Goal: Information Seeking & Learning: Find specific page/section

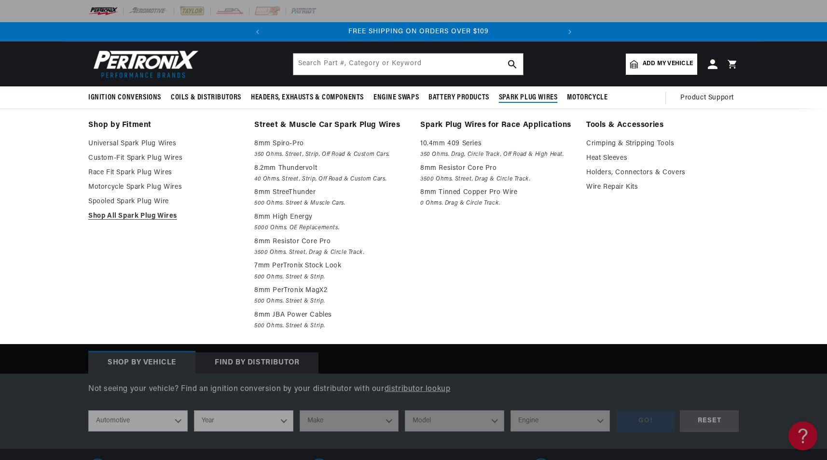
scroll to position [0, 292]
click at [522, 97] on span "Spark Plug Wires" at bounding box center [528, 98] width 59 height 10
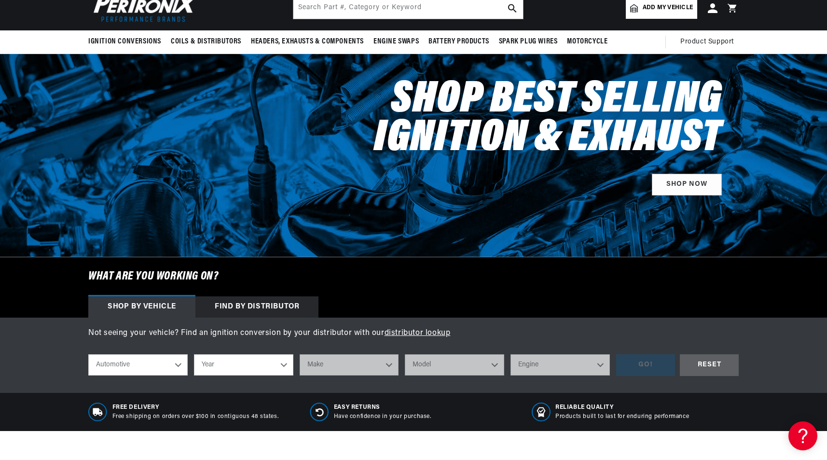
scroll to position [57, 0]
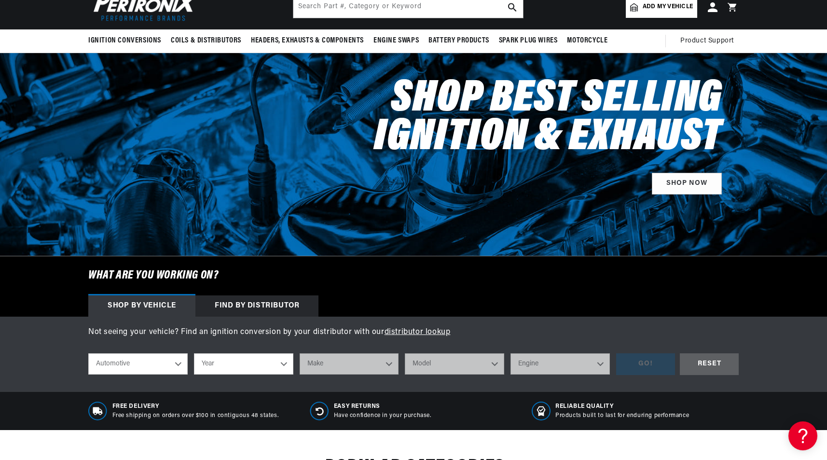
click at [262, 305] on div "Find by Distributor" at bounding box center [256, 305] width 123 height 21
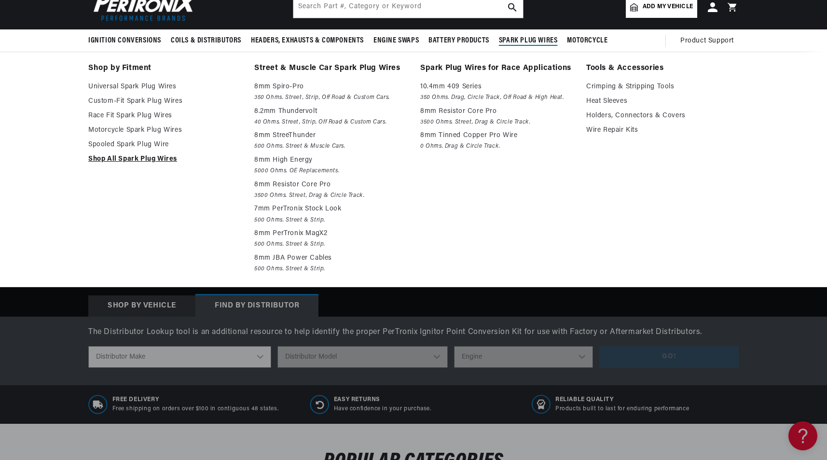
scroll to position [0, 0]
click at [161, 158] on link "Shop All Spark Plug Wires" at bounding box center [164, 159] width 152 height 12
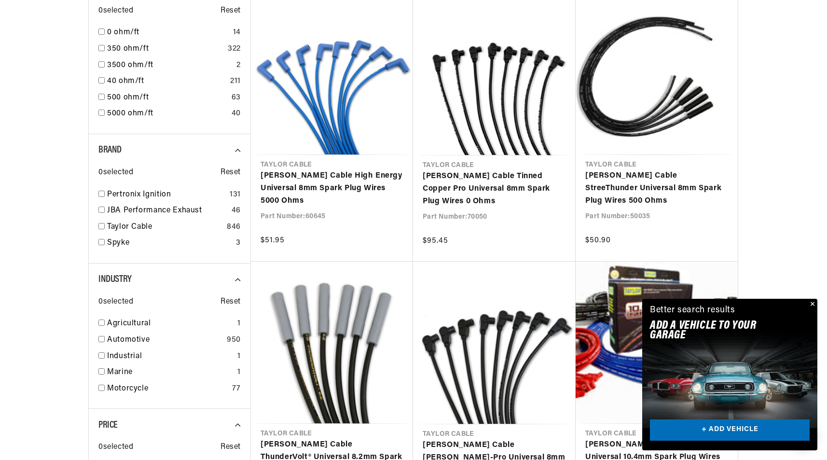
scroll to position [605, 0]
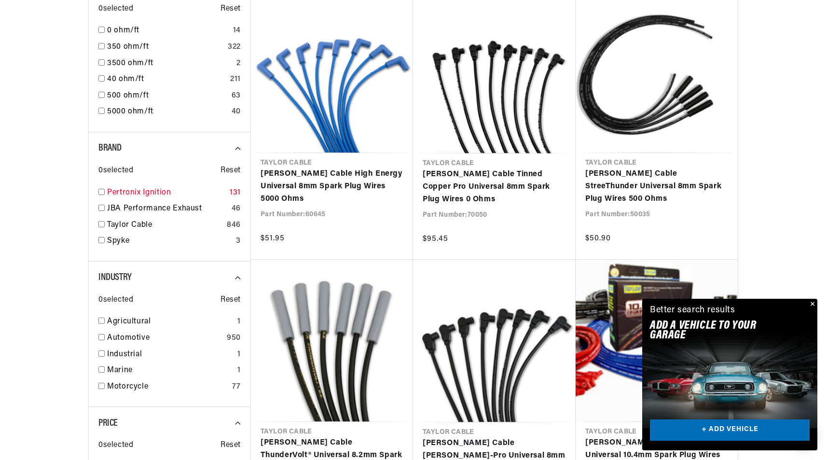
click at [147, 190] on link "Pertronix Ignition" at bounding box center [166, 193] width 119 height 13
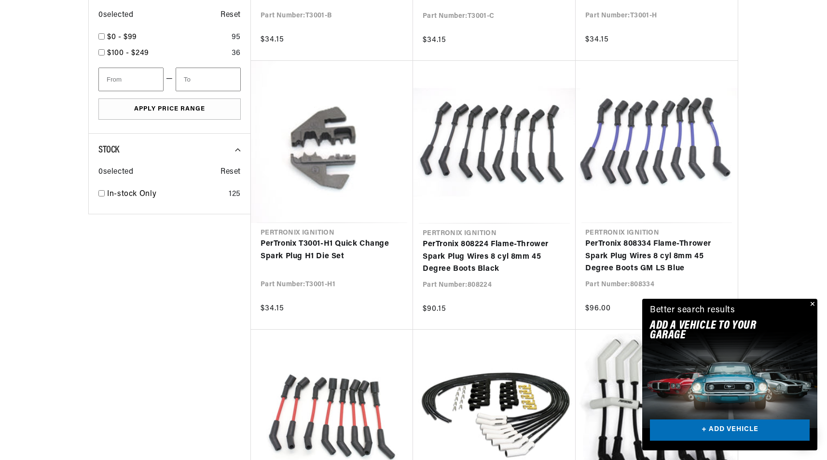
click at [814, 302] on button "Close" at bounding box center [812, 305] width 12 height 12
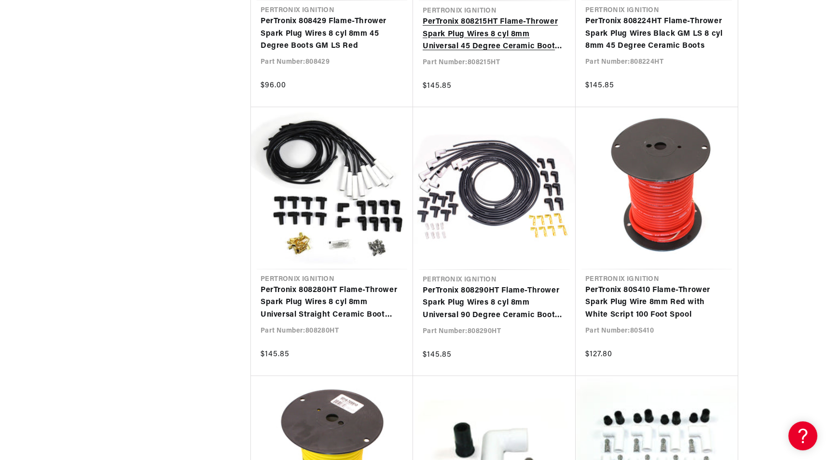
scroll to position [1297, 0]
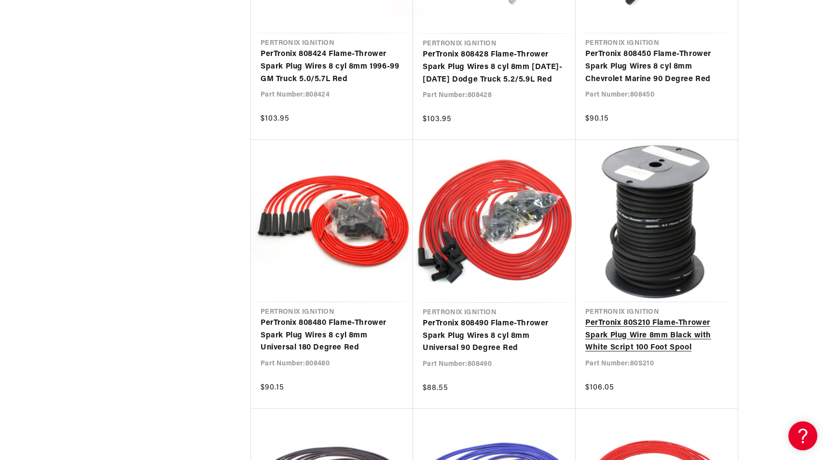
click at [663, 317] on link "PerTronix 80S210 Flame-Thrower Spark Plug Wire 8mm Black with White Script 100 …" at bounding box center [656, 335] width 143 height 37
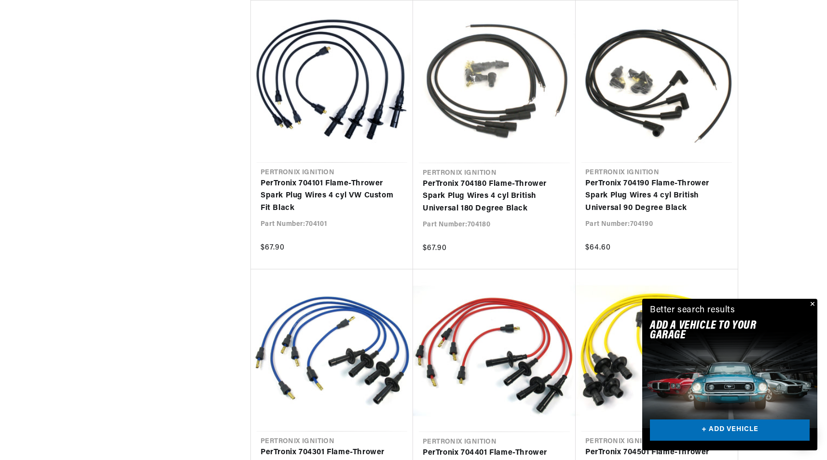
scroll to position [7639, 0]
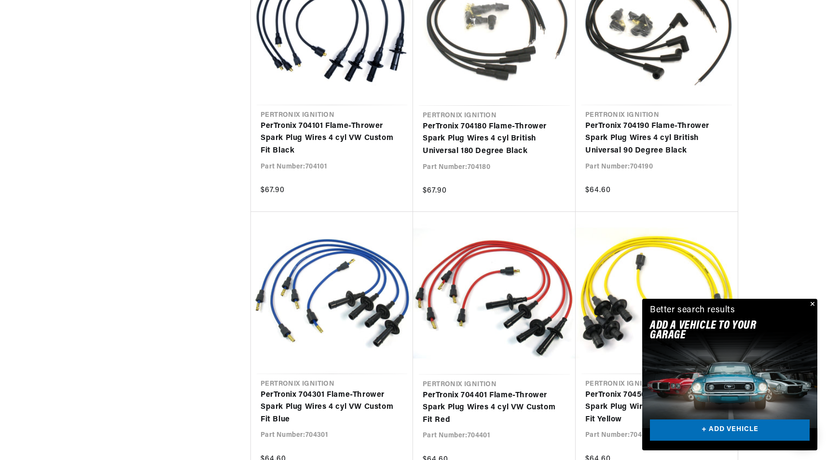
click at [813, 304] on button "Close" at bounding box center [812, 305] width 12 height 12
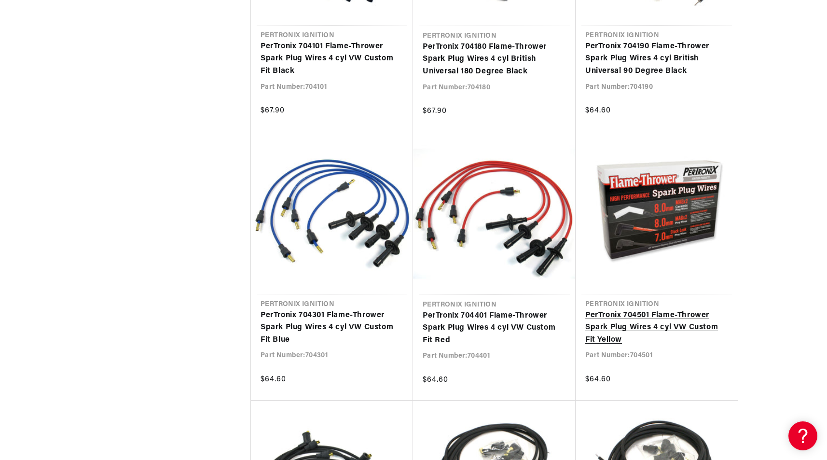
scroll to position [0, 292]
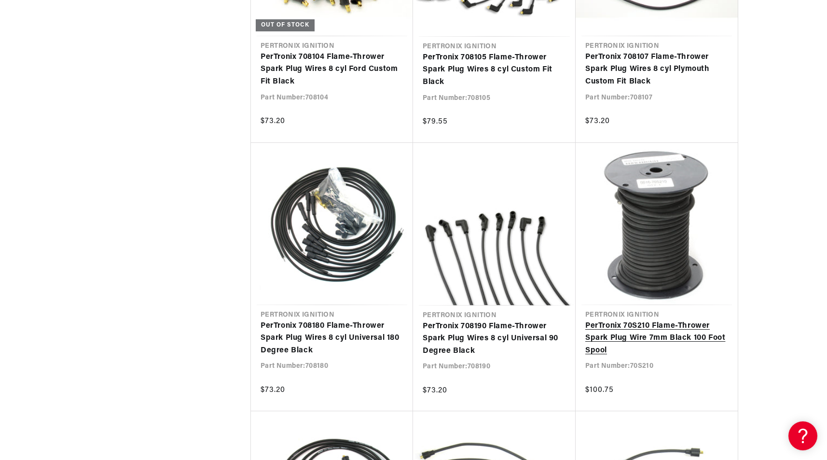
scroll to position [0, 292]
click at [654, 320] on link "PerTronix 70S210 Flame-Thrower Spark Plug Wire 7mm Black 100 Foot Spool" at bounding box center [656, 338] width 143 height 37
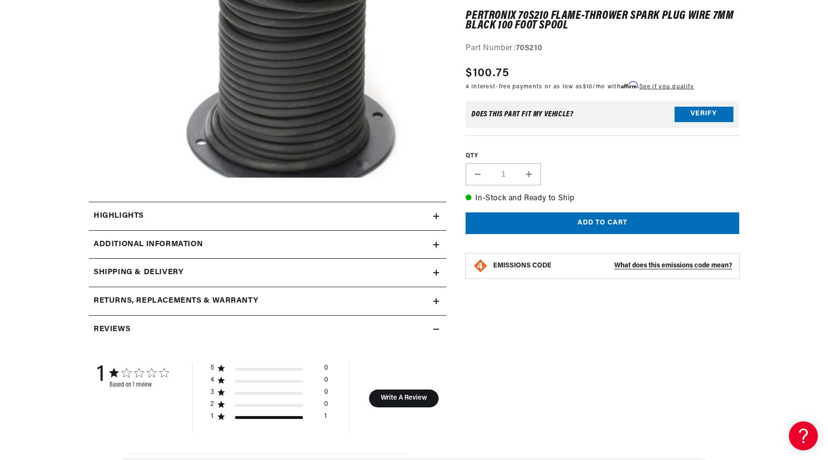
scroll to position [274, 0]
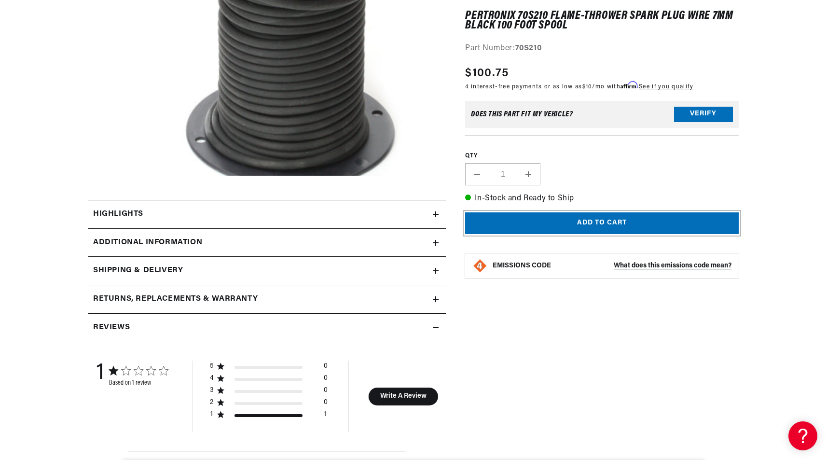
click at [607, 221] on button "Add to cart" at bounding box center [602, 223] width 274 height 22
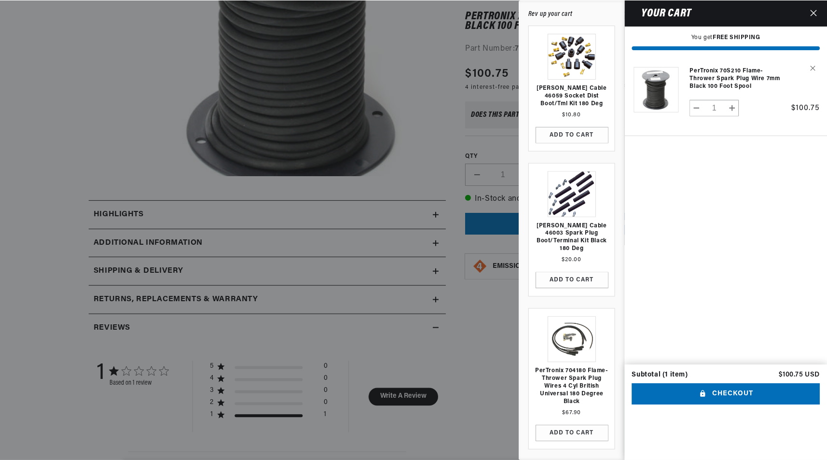
scroll to position [0, 0]
click at [492, 414] on div at bounding box center [414, 230] width 828 height 460
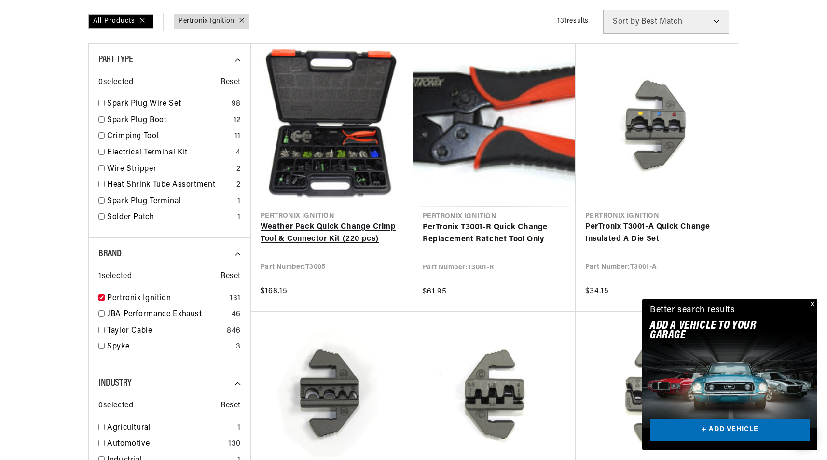
scroll to position [0, 292]
click at [336, 221] on link "Weather Pack Quick Change Crimp Tool & Connector Kit (220 pcs)" at bounding box center [332, 233] width 143 height 25
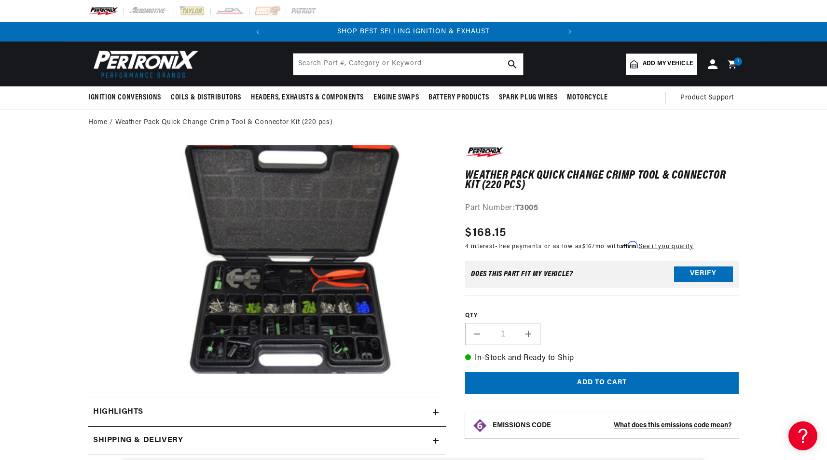
click at [111, 397] on button "Open media 1 in modal" at bounding box center [111, 397] width 0 height 0
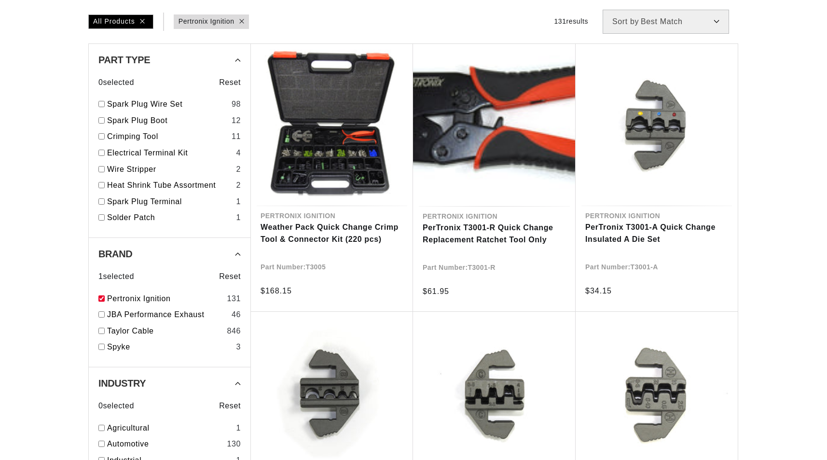
scroll to position [284, 0]
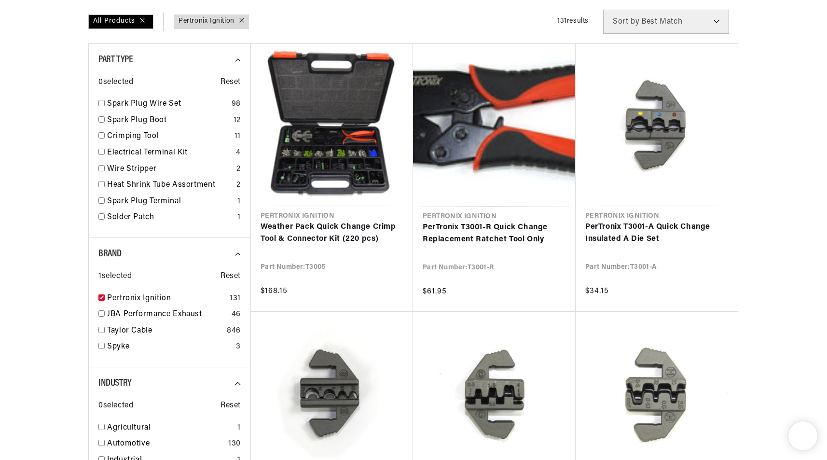
click at [518, 221] on link "PerTronix T3001-R Quick Change Replacement Ratchet Tool Only" at bounding box center [494, 233] width 143 height 25
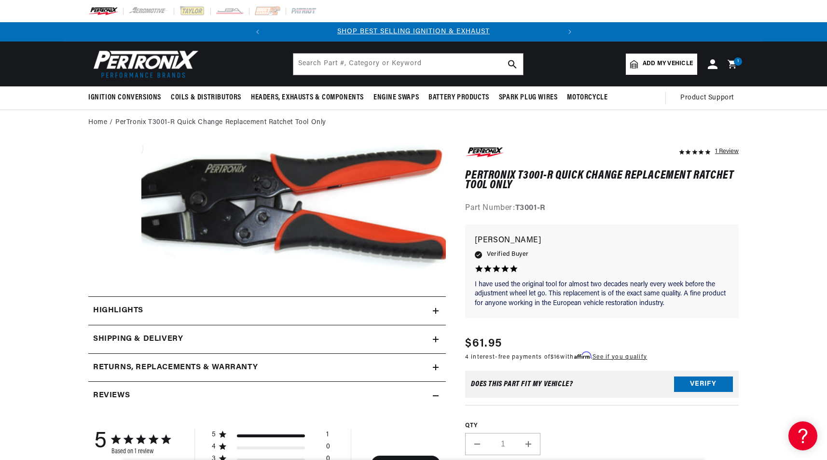
click at [111, 285] on button "Open media 1 in modal" at bounding box center [111, 285] width 0 height 0
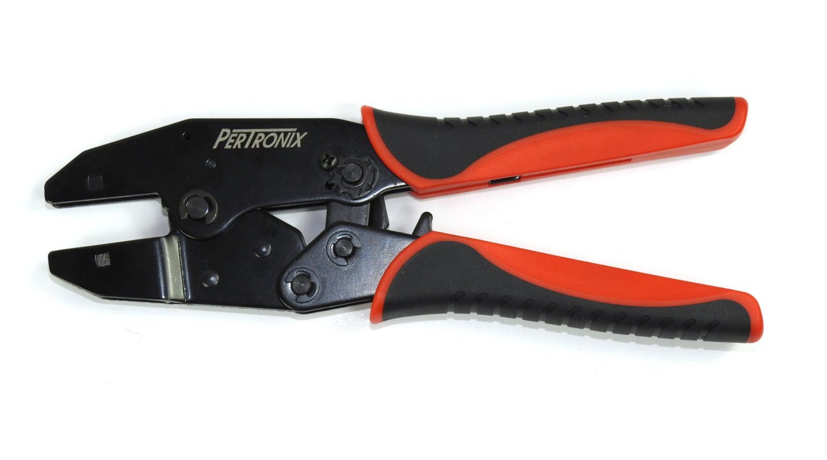
scroll to position [0, 292]
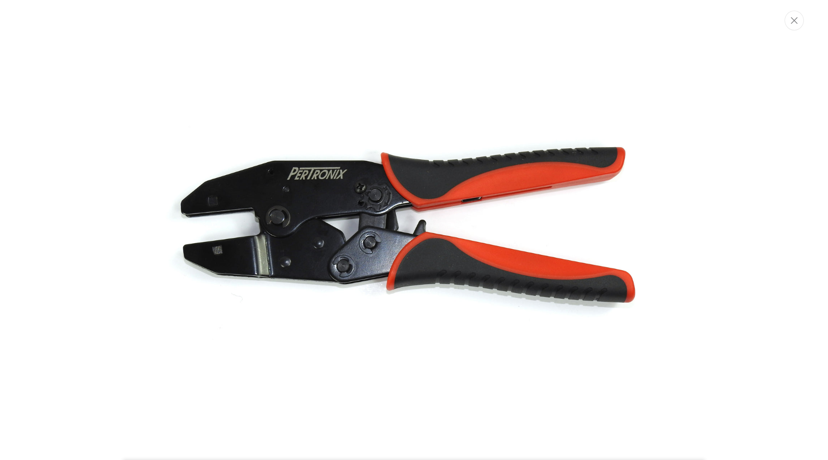
click at [237, 224] on img "Media gallery" at bounding box center [413, 232] width 521 height 218
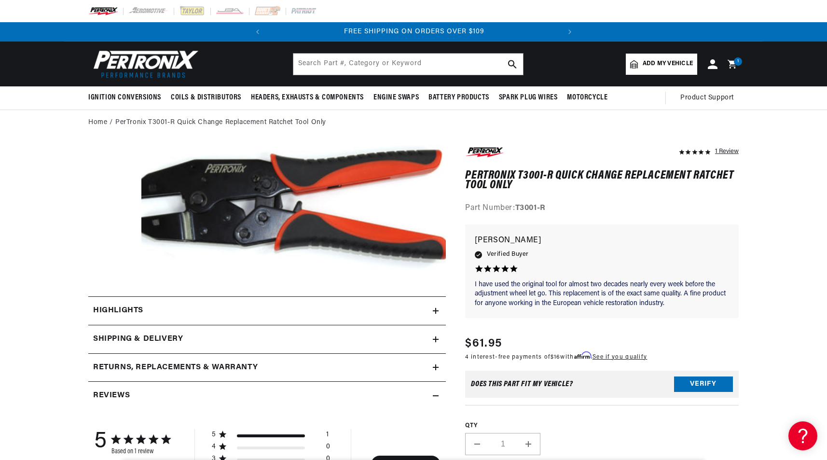
scroll to position [13, 0]
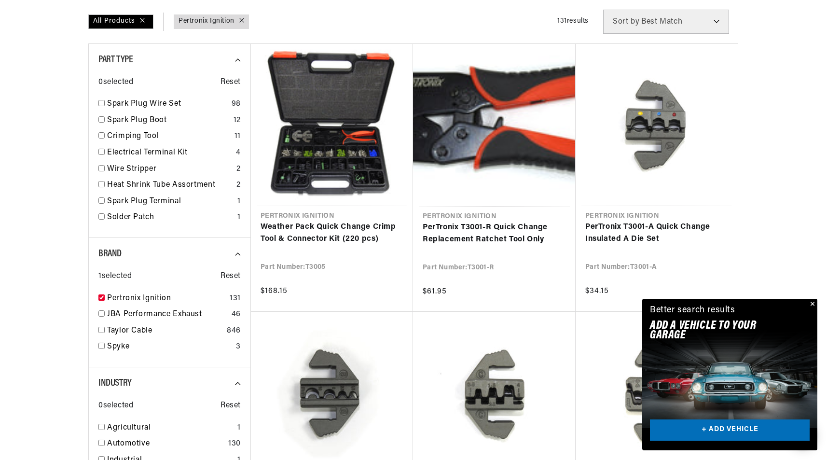
drag, startPoint x: 814, startPoint y: 303, endPoint x: 804, endPoint y: 294, distance: 13.7
click at [813, 302] on button "Close" at bounding box center [812, 305] width 12 height 12
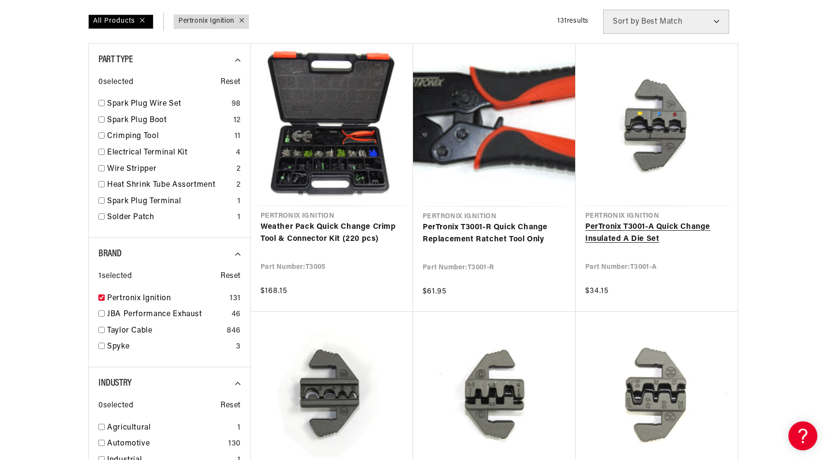
click at [654, 221] on link "PerTronix T3001-A Quick Change Insulated A Die Set" at bounding box center [656, 233] width 143 height 25
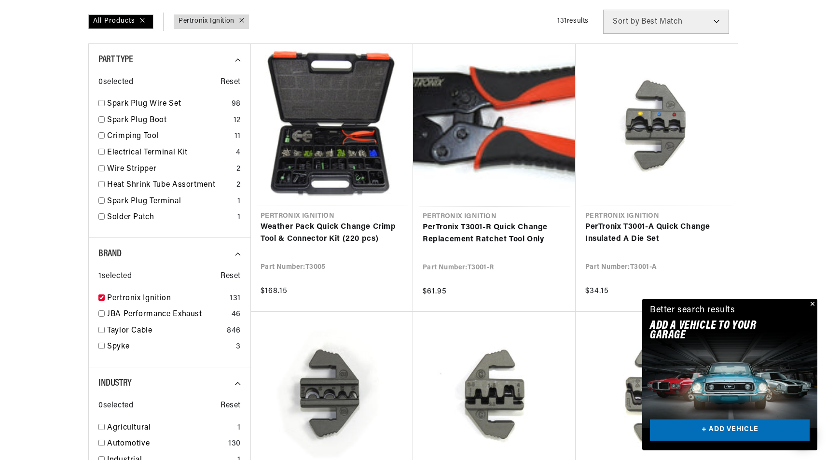
click at [815, 302] on button "Close" at bounding box center [812, 305] width 12 height 12
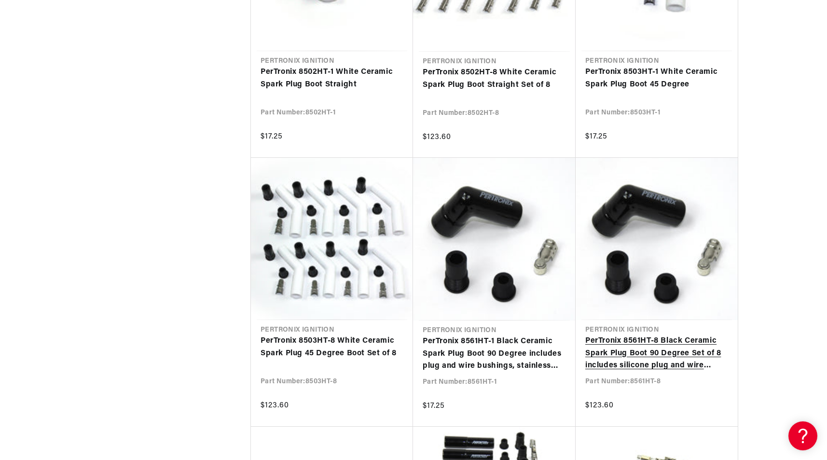
click at [644, 335] on link "PerTronix 8561HT-8 Black Ceramic Spark Plug Boot 90 Degree Set of 8 includes si…" at bounding box center [656, 353] width 143 height 37
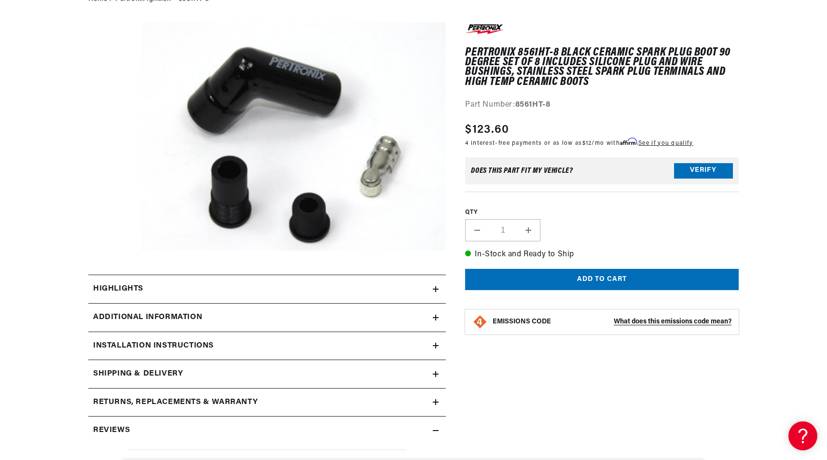
scroll to position [132, 0]
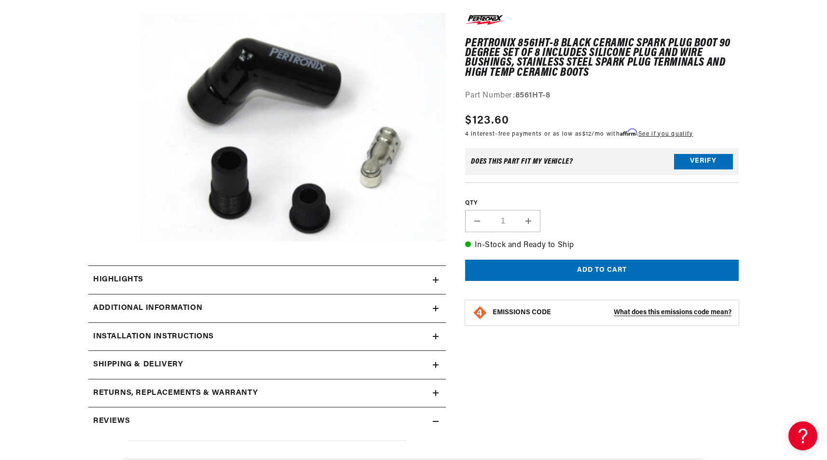
click at [435, 276] on summary "Highlights" at bounding box center [267, 280] width 358 height 28
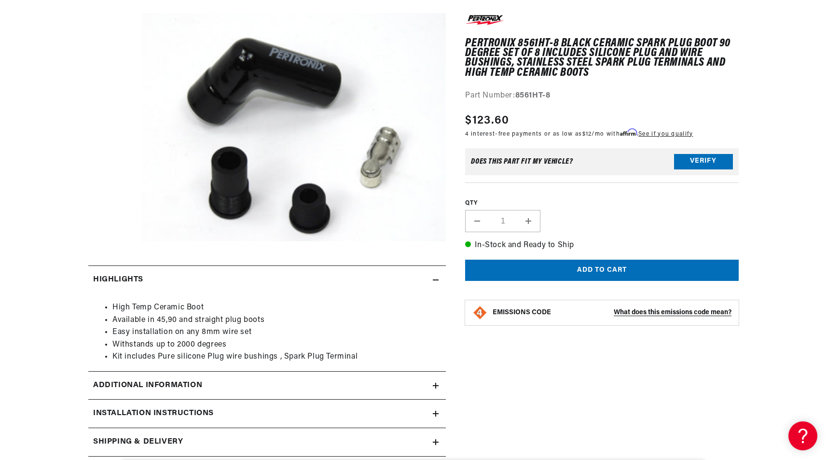
scroll to position [0, 292]
click at [435, 276] on summary "Highlights" at bounding box center [267, 280] width 358 height 28
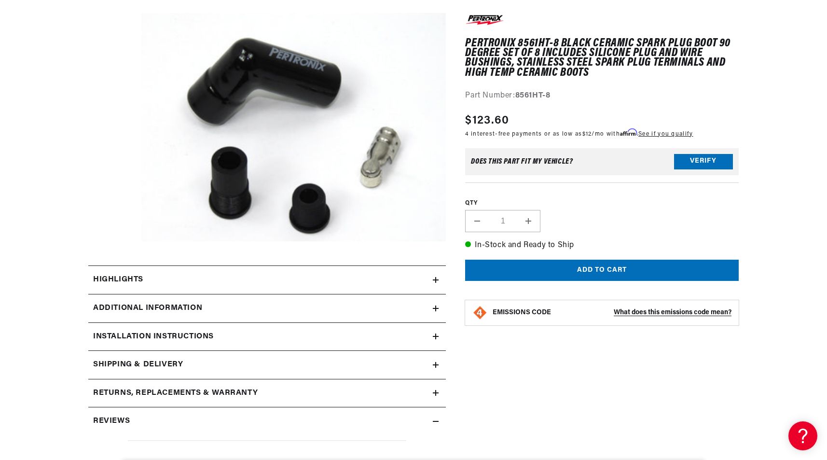
scroll to position [0, 0]
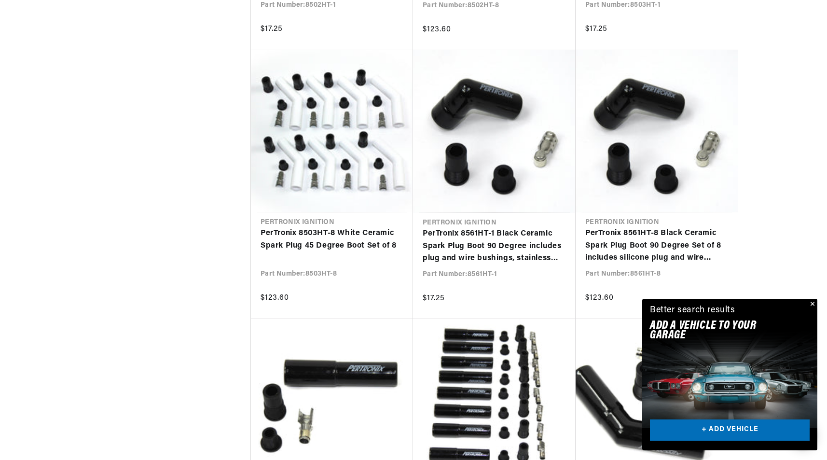
scroll to position [0, 292]
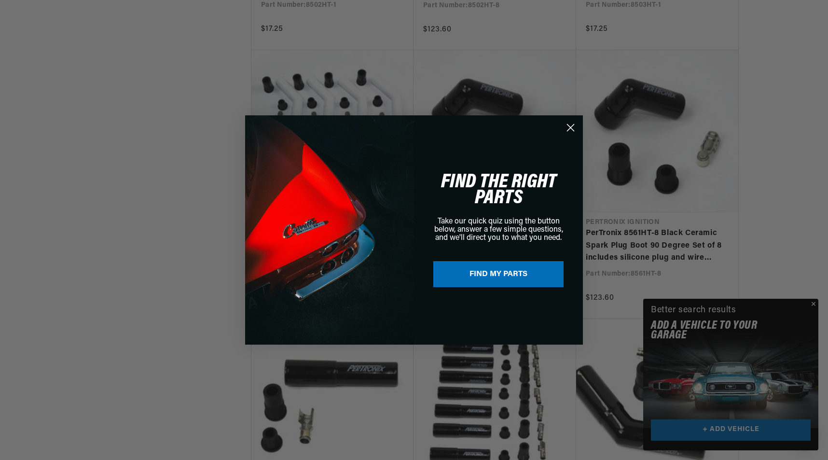
click at [814, 304] on div "Close dialog FIND THE RIGHT PARTS Take our quick quiz using the button below, a…" at bounding box center [414, 230] width 828 height 460
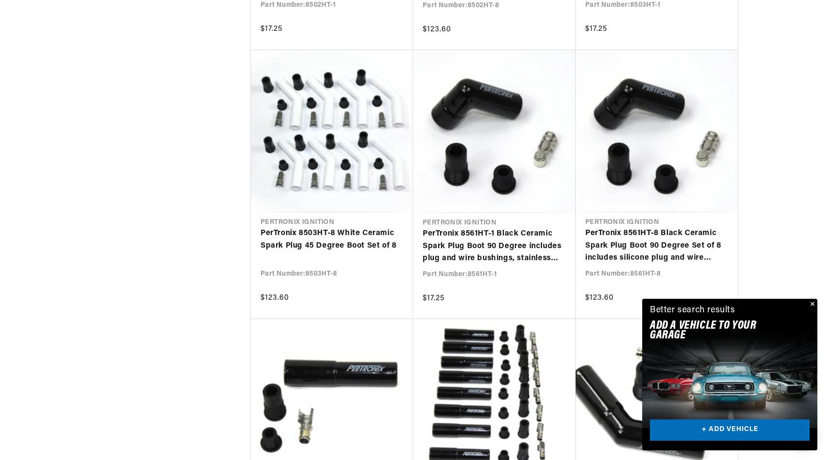
click at [814, 302] on button "Close" at bounding box center [812, 305] width 12 height 12
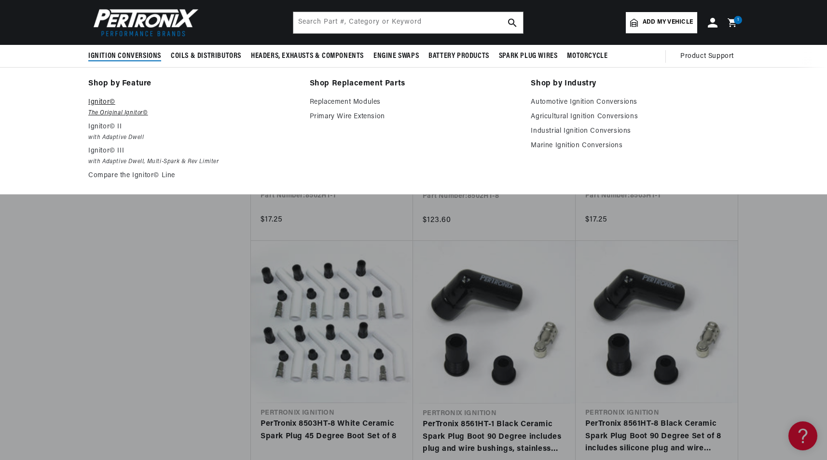
click at [99, 101] on p "Ignitor©" at bounding box center [192, 103] width 208 height 12
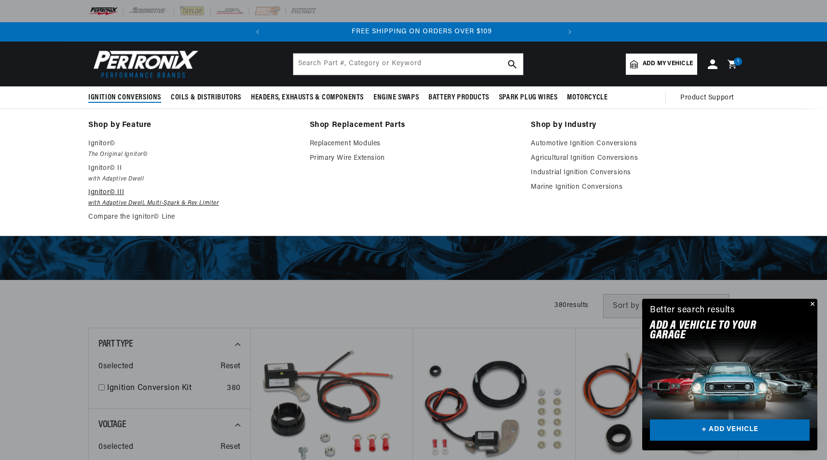
click at [116, 192] on p "Ignitor© III" at bounding box center [192, 193] width 208 height 12
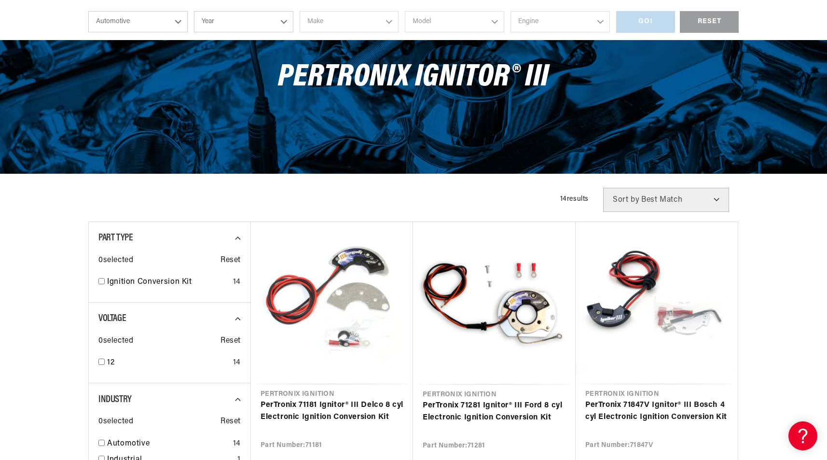
scroll to position [139, 0]
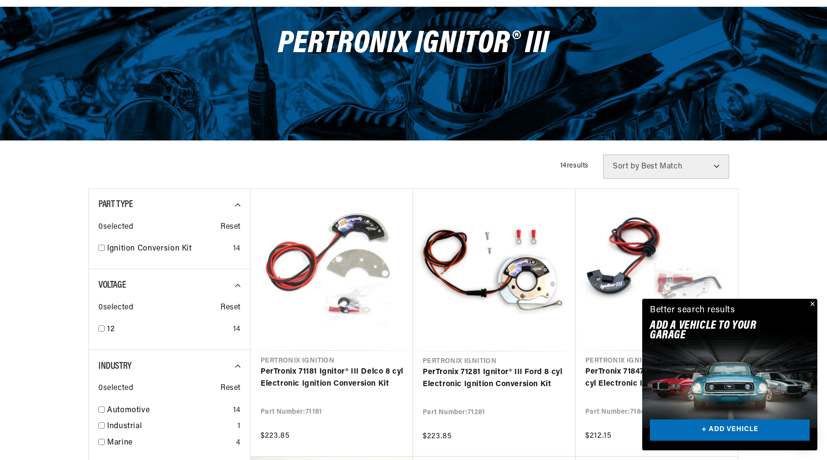
click at [812, 304] on button "Close" at bounding box center [812, 305] width 12 height 12
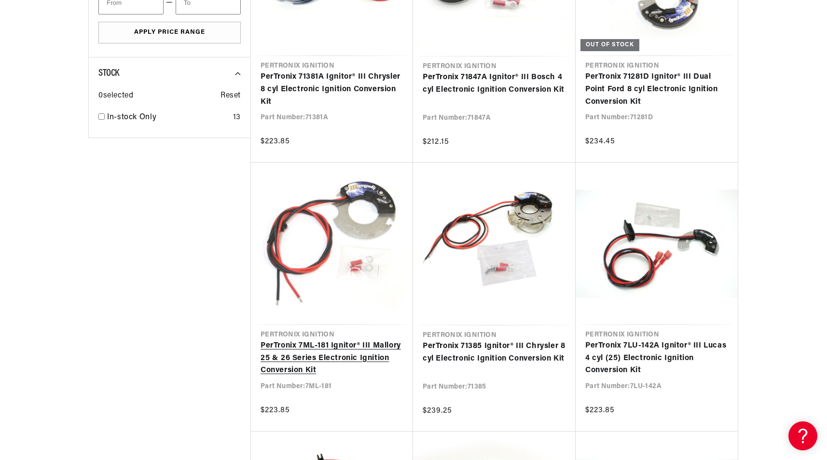
scroll to position [0, 0]
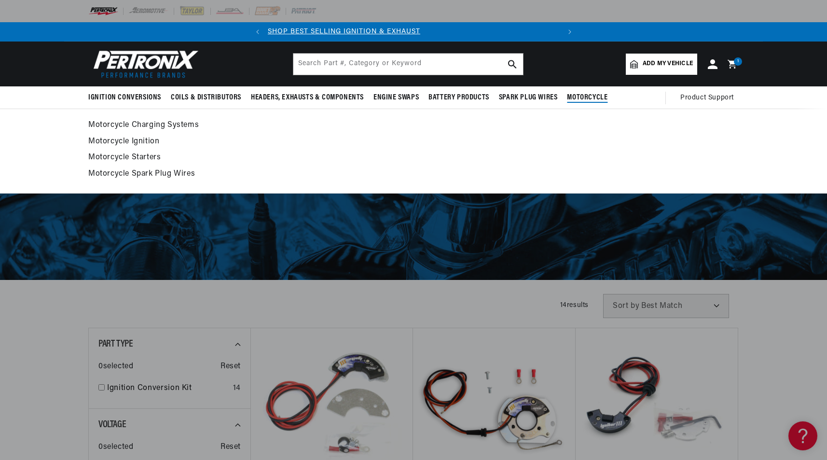
scroll to position [0, 4]
click at [580, 96] on span "Motorcycle" at bounding box center [587, 98] width 41 height 10
click at [157, 125] on link "Motorcycle Charging Systems" at bounding box center [413, 126] width 650 height 14
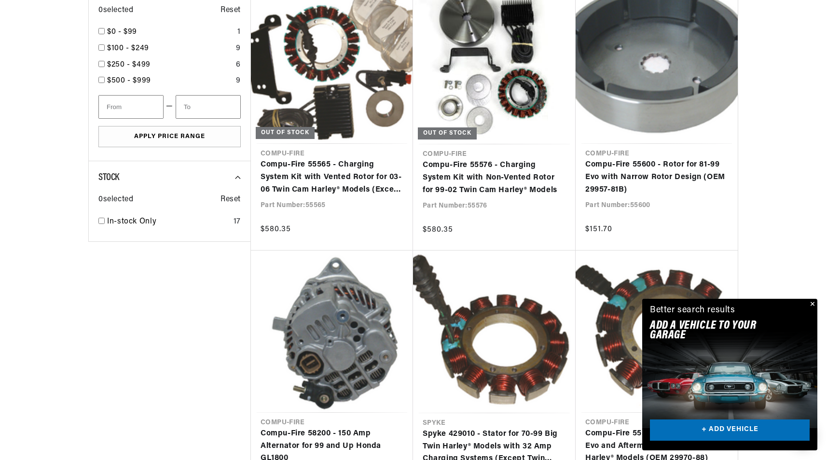
scroll to position [0, 292]
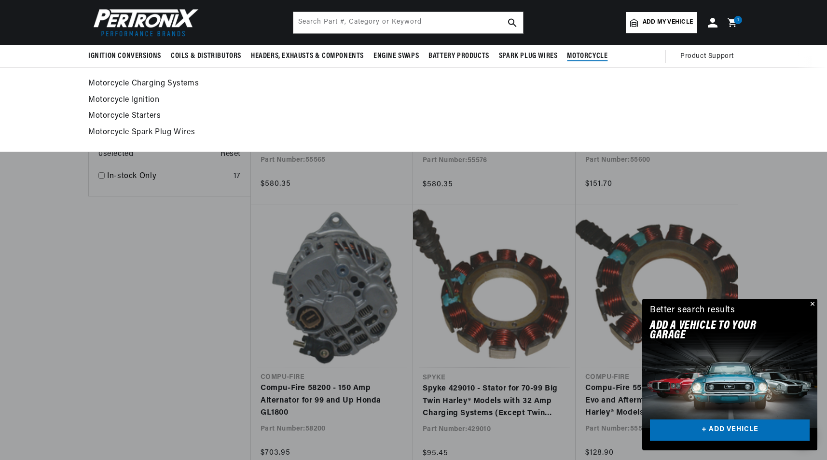
click at [144, 100] on link "Motorcycle Ignition" at bounding box center [413, 101] width 650 height 14
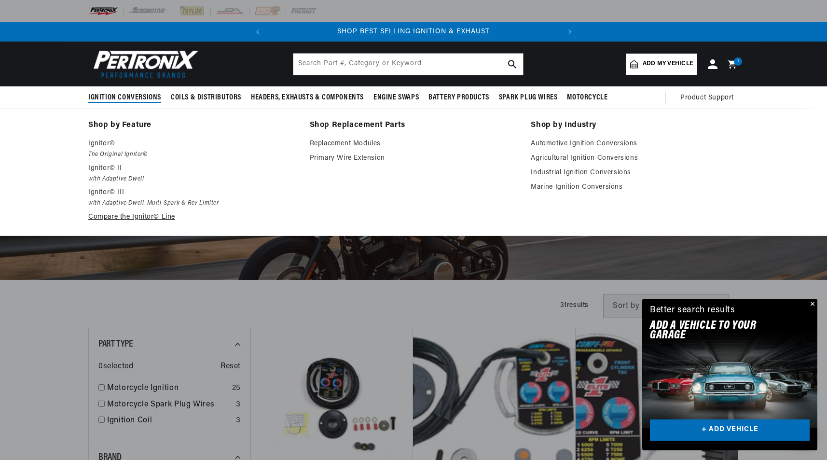
click at [119, 215] on link "Compare the Ignitor© Line" at bounding box center [192, 217] width 208 height 12
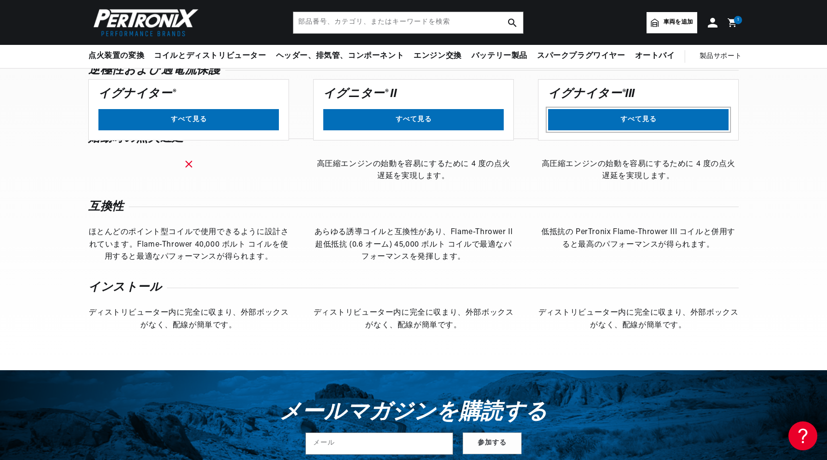
click at [652, 120] on link "すべて見る" at bounding box center [638, 120] width 180 height 22
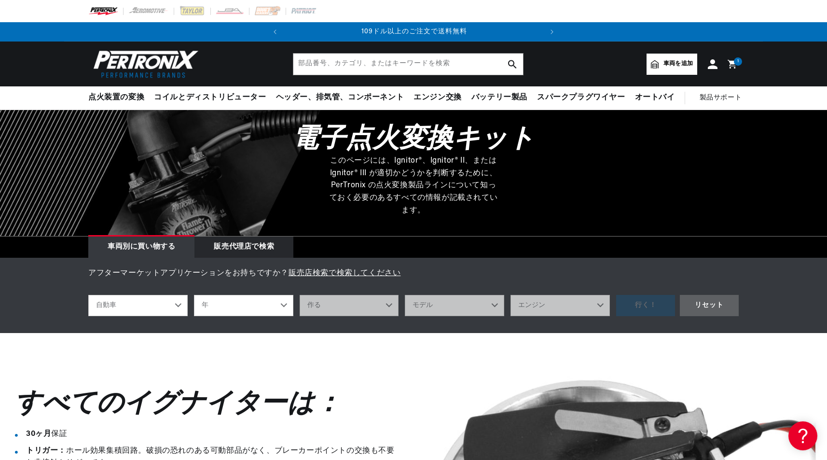
click at [672, 63] on font "車両を追加" at bounding box center [677, 64] width 29 height 6
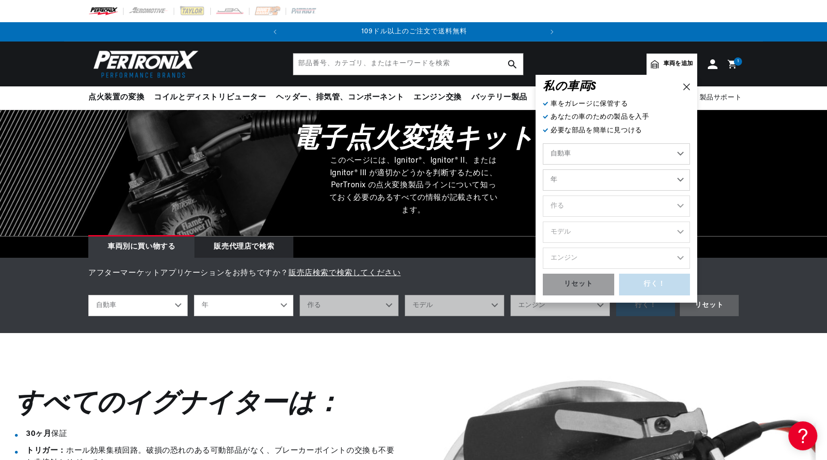
click at [627, 153] on select "自動車 農業 産業 海洋 オートバイ" at bounding box center [616, 153] width 147 height 21
click at [543, 143] on select "自動車 農業 産業 海洋 オートバイ" at bounding box center [616, 153] width 147 height 21
click at [605, 180] on select "年 2026 2025 2024 2023 2022 2021 2020 2019 2018 2017 2016 2015 2014 2013 2012 20…" at bounding box center [616, 179] width 147 height 21
select select "1976"
click at [543, 169] on select "年 2026 2025 2024 2023 2022 2021 2020 2019 2018 2017 2016 2015 2014 2013 2012 20…" at bounding box center [616, 179] width 147 height 21
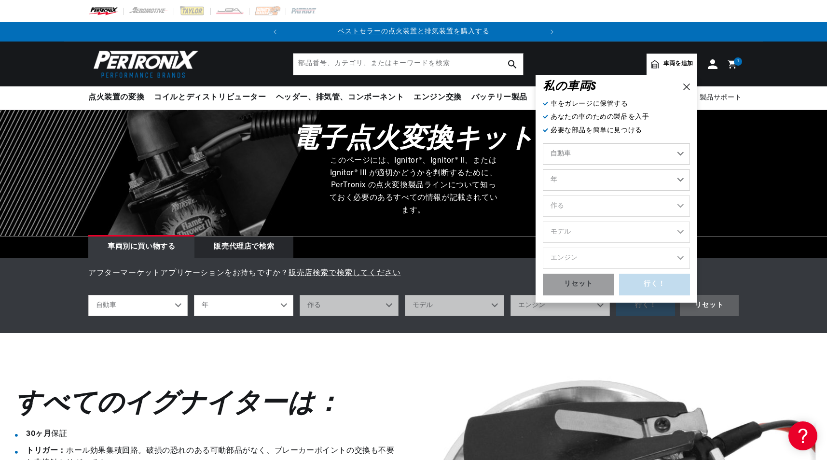
select select "1976"
click at [634, 204] on select "作る Alfa Romeo American Motors Audi Avanti BMW Buick Cadillac Checker Chevrolet …" at bounding box center [616, 205] width 147 height 21
select select "Ferrari"
click at [543, 195] on select "作る Alfa Romeo American Motors Audi Avanti BMW Buick Cadillac Checker Chevrolet …" at bounding box center [616, 205] width 147 height 21
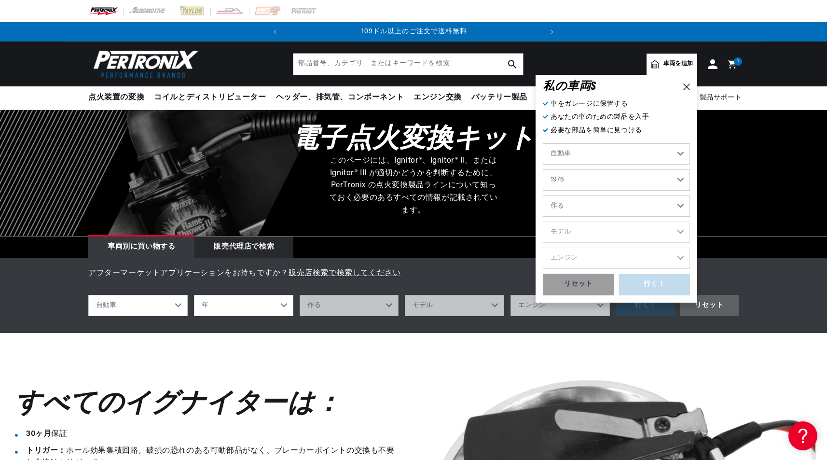
select select "Ferrari"
click at [645, 229] on select "モデル 308 308 GTB" at bounding box center [616, 231] width 147 height 21
select select "308"
click at [543, 221] on select "モデル 308 308 GTB" at bounding box center [616, 231] width 147 height 21
select select "308"
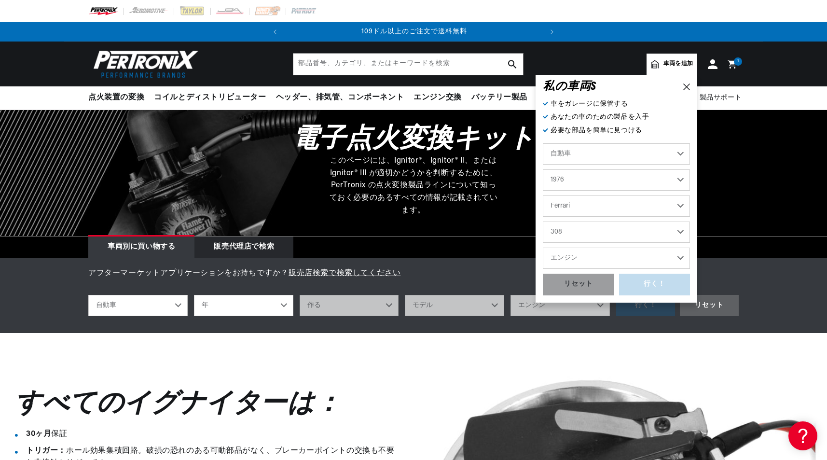
click at [646, 257] on select "エンジン 8" at bounding box center [616, 258] width 147 height 21
select select "8"
click at [543, 248] on select "エンジン 8" at bounding box center [616, 258] width 147 height 21
select select "8"
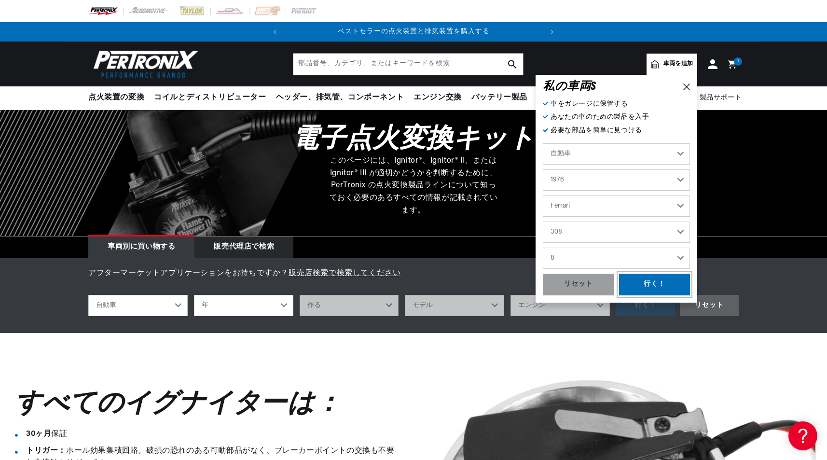
click at [657, 285] on div "行く！" at bounding box center [654, 285] width 71 height 22
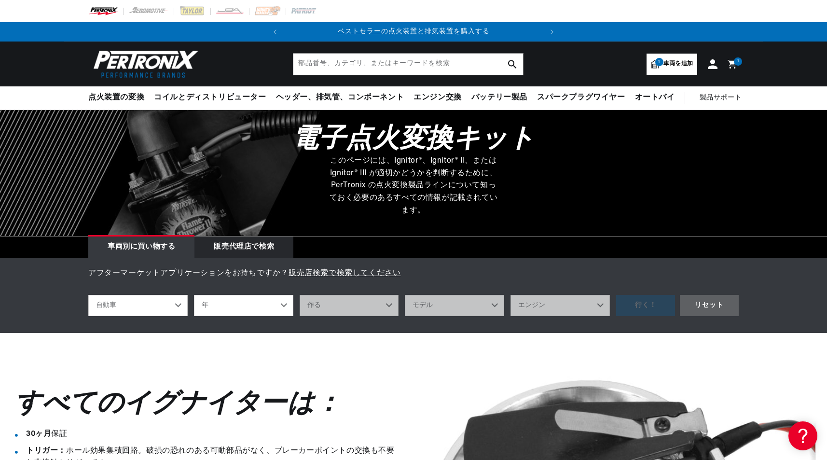
select select "1976"
select select "Ferrari"
select select "308"
select select "8"
